Goal: Task Accomplishment & Management: Use online tool/utility

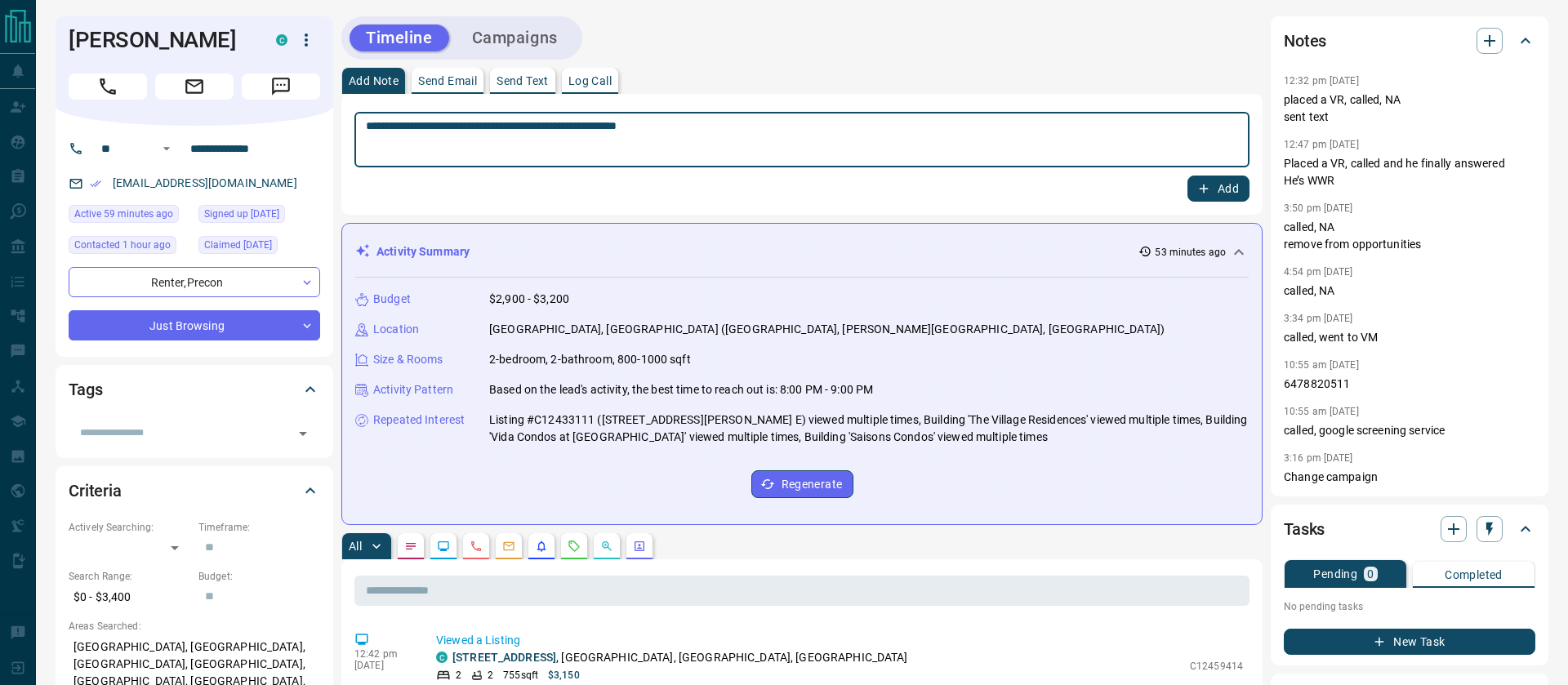
type textarea "**********"
click at [1371, 631] on button "New Task" at bounding box center [1409, 641] width 251 height 26
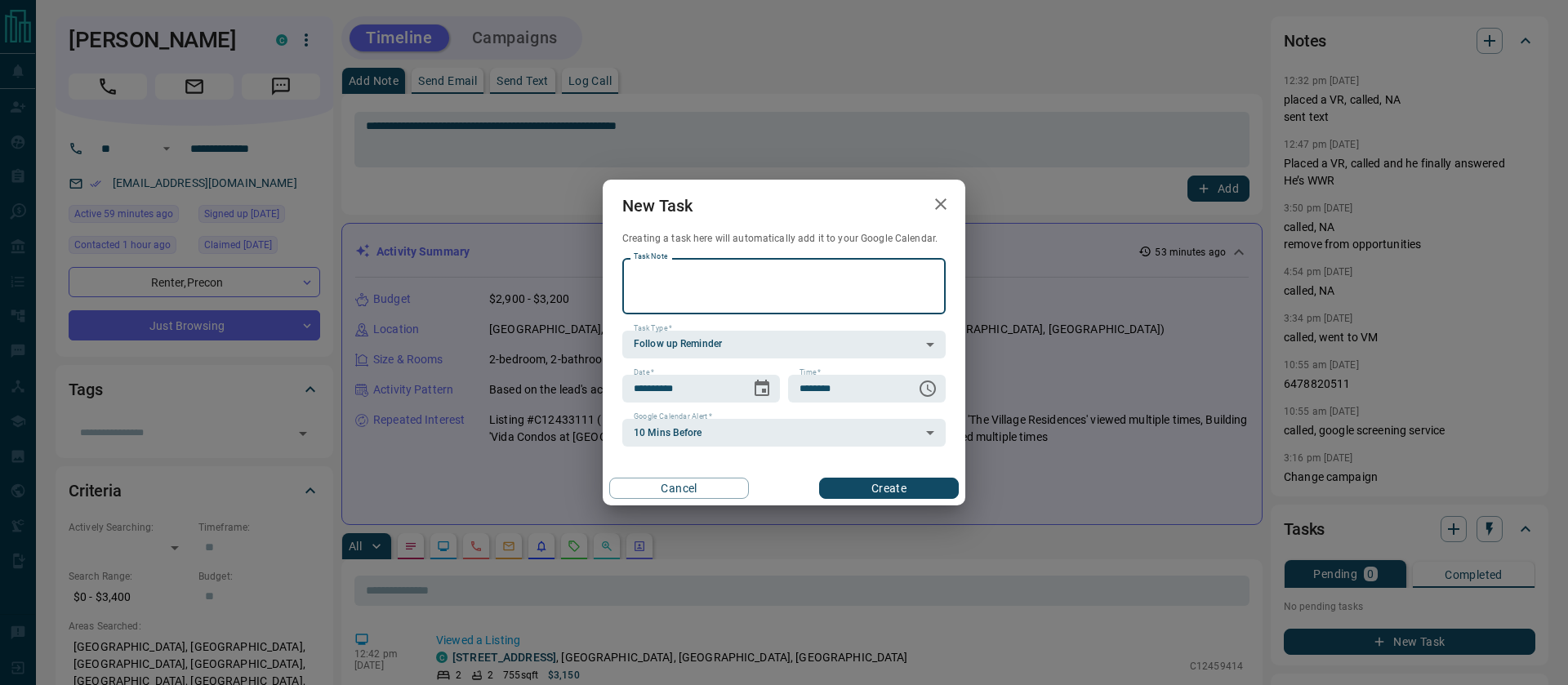
click at [938, 204] on icon "button" at bounding box center [940, 204] width 19 height 19
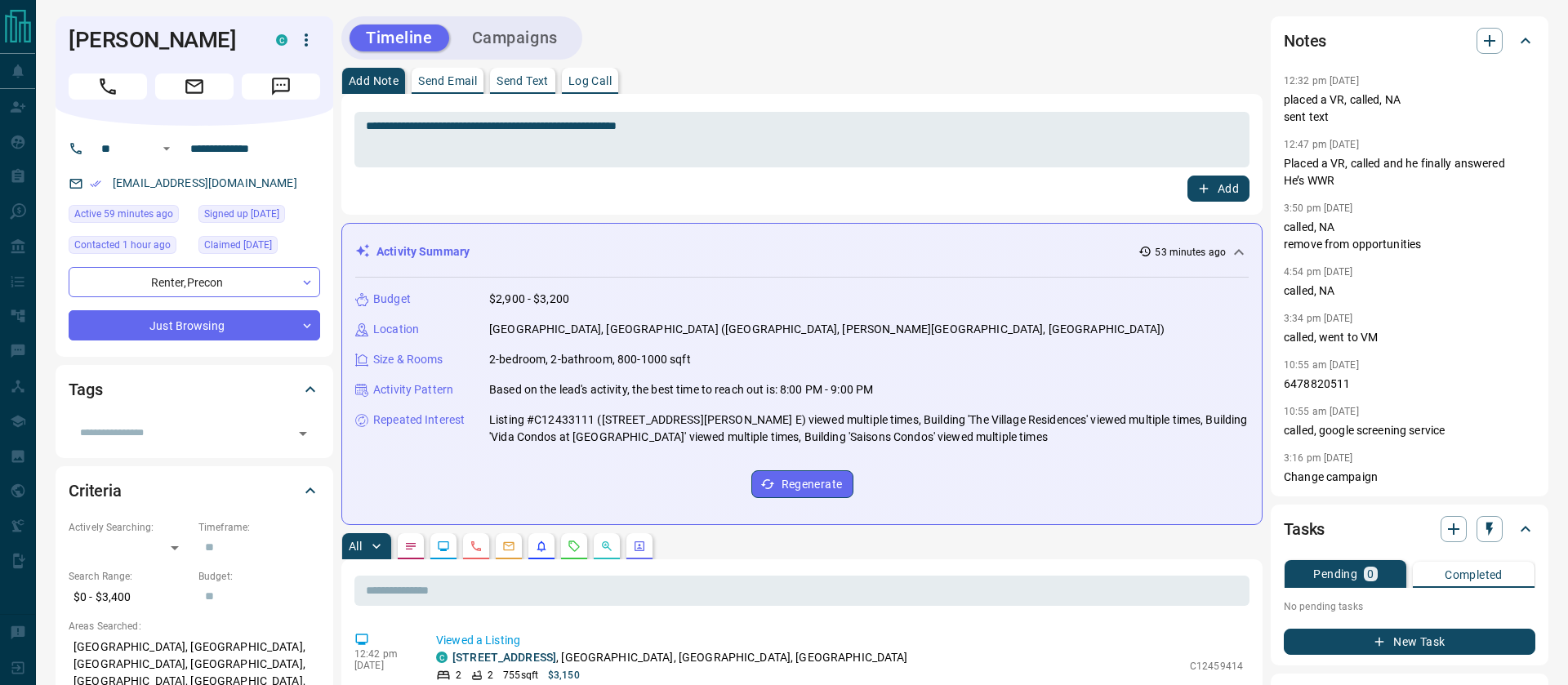
click at [1219, 198] on button "Add" at bounding box center [1218, 188] width 62 height 26
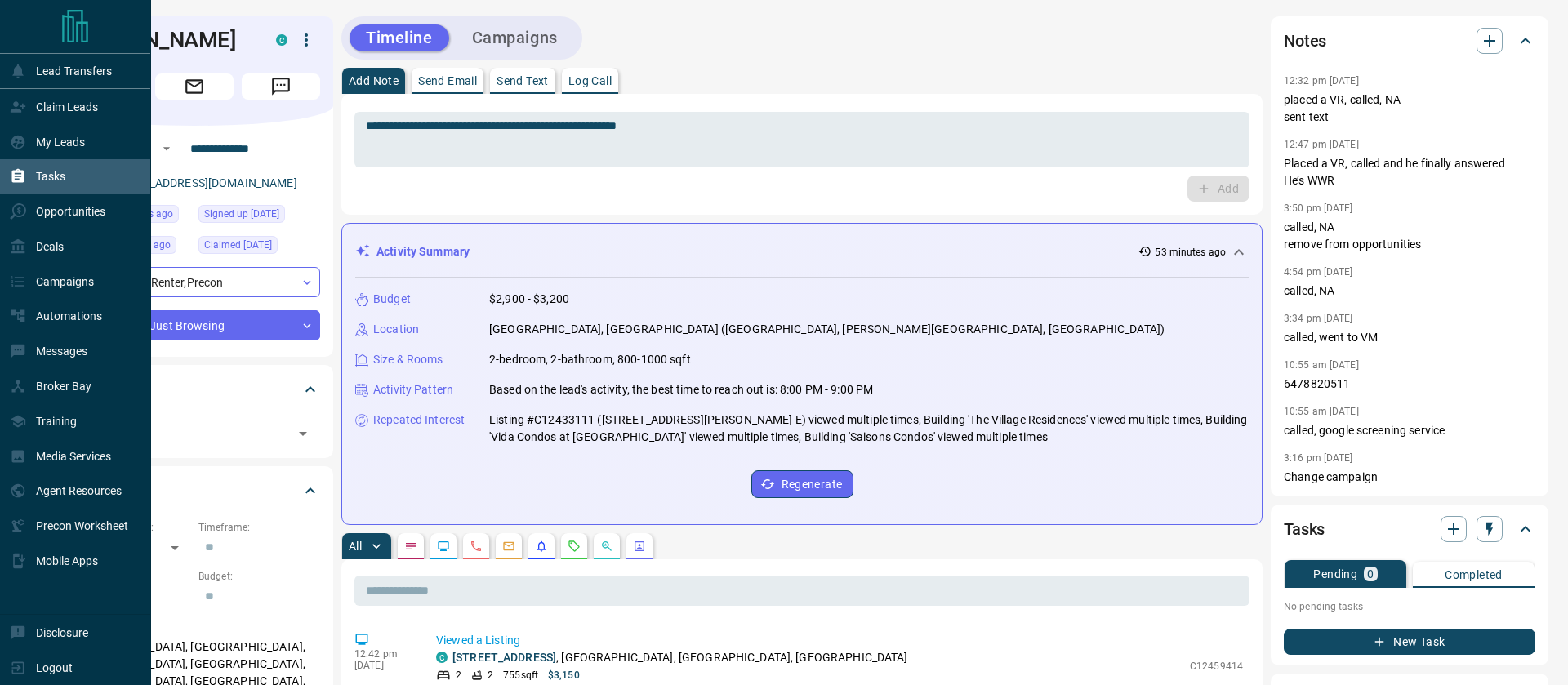
click at [37, 169] on div "Tasks" at bounding box center [38, 177] width 56 height 27
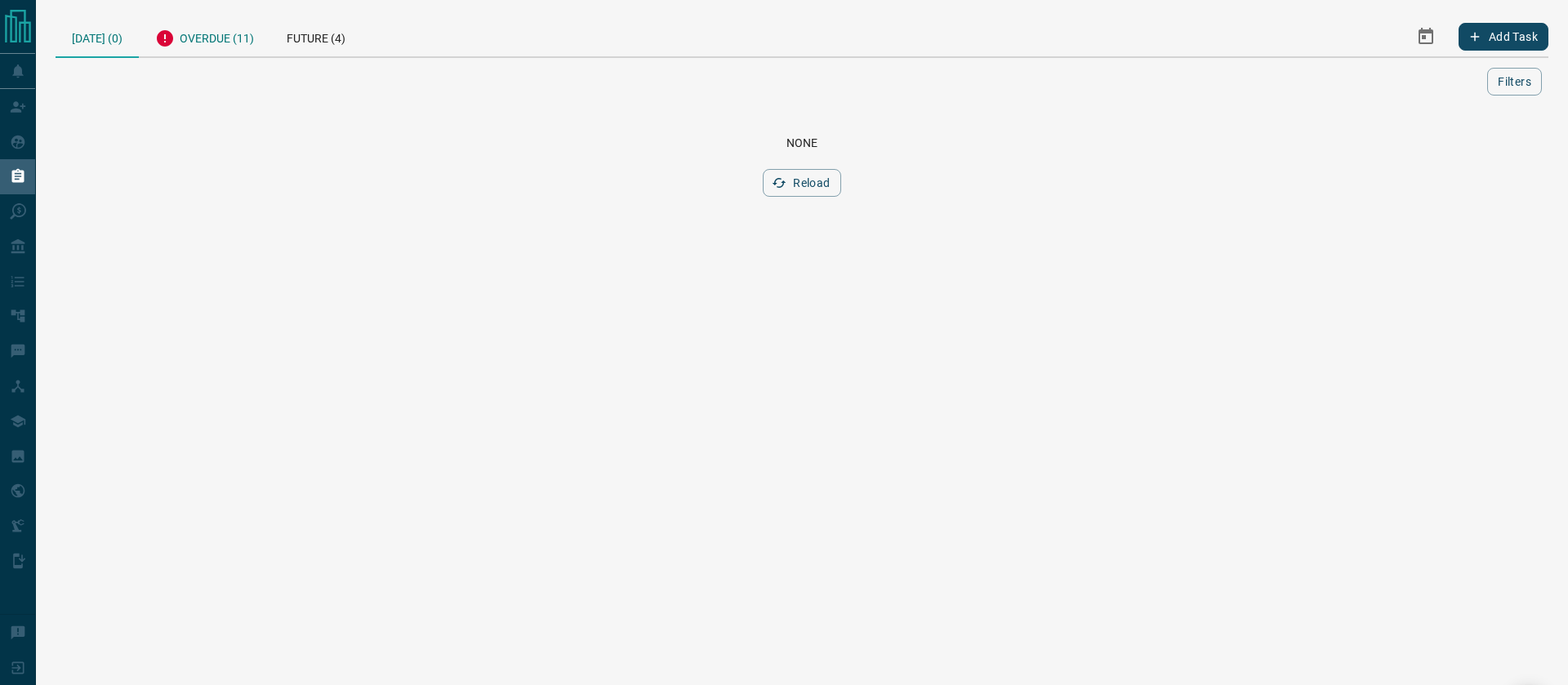
click at [219, 38] on div "Overdue (11)" at bounding box center [205, 37] width 132 height 40
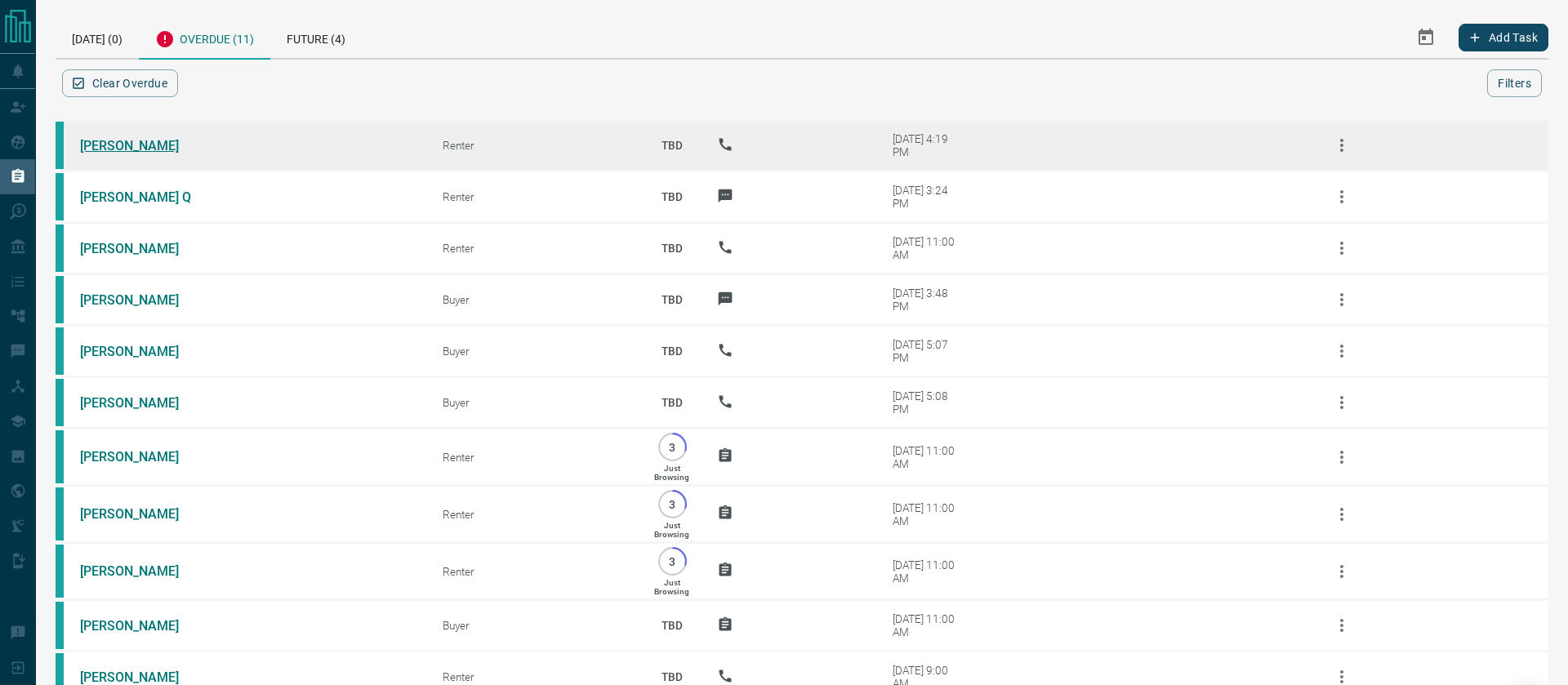
click at [141, 144] on link "David Hobson" at bounding box center [141, 145] width 123 height 16
